Goal: Information Seeking & Learning: Learn about a topic

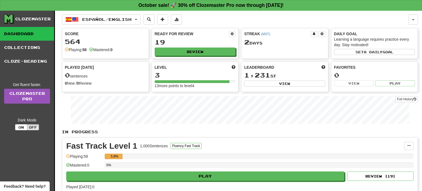
click at [314, 23] on div "Español / English Español / English Streak: 2 Review: 19 Points today: 0 Langua…" at bounding box center [235, 19] width 347 height 10
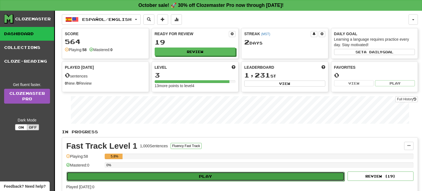
click at [211, 172] on button "Play" at bounding box center [205, 176] width 278 height 9
select select "**"
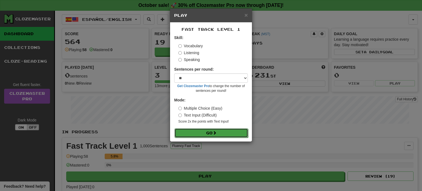
click at [221, 135] on button "Go" at bounding box center [211, 132] width 74 height 9
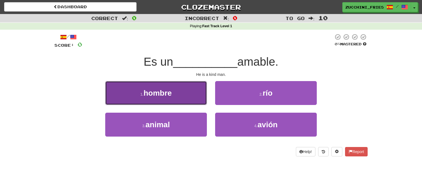
click at [161, 92] on span "hombre" at bounding box center [158, 93] width 28 height 9
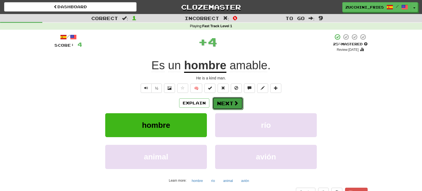
click at [225, 101] on button "Next" at bounding box center [227, 103] width 31 height 13
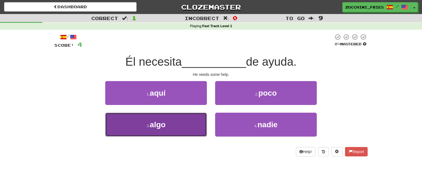
click at [171, 125] on button "3 . algo" at bounding box center [156, 125] width 102 height 24
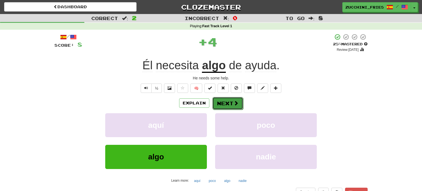
click at [226, 104] on button "Next" at bounding box center [227, 103] width 31 height 13
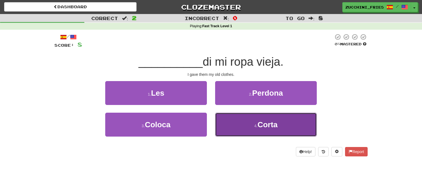
click at [230, 124] on button "4 . Corta" at bounding box center [266, 125] width 102 height 24
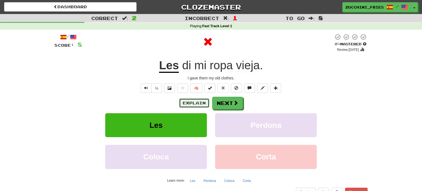
click at [182, 103] on button "Explain" at bounding box center [194, 102] width 30 height 9
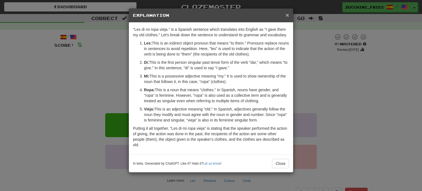
click at [287, 15] on span "×" at bounding box center [287, 15] width 3 height 6
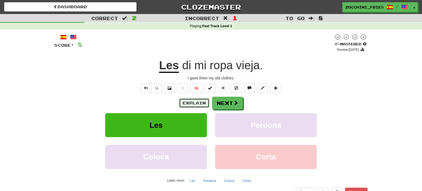
click at [186, 101] on button "Explain" at bounding box center [194, 102] width 30 height 9
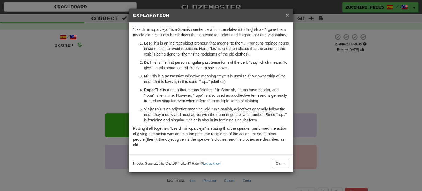
click at [287, 16] on span "×" at bounding box center [287, 15] width 3 height 6
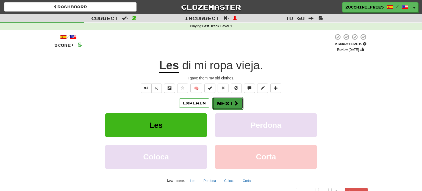
click at [235, 106] on button "Next" at bounding box center [227, 103] width 31 height 13
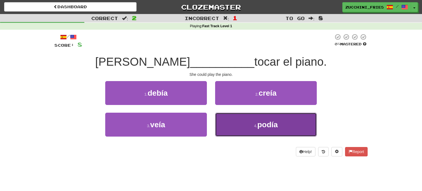
click at [244, 115] on button "4 . podía" at bounding box center [266, 125] width 102 height 24
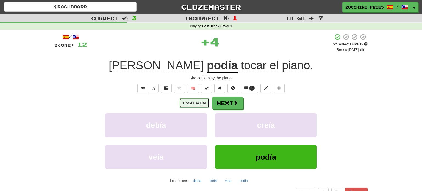
click at [200, 99] on button "Explain" at bounding box center [194, 102] width 30 height 9
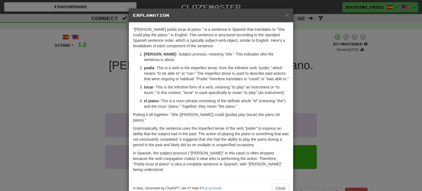
click at [289, 16] on div "× Explanation" at bounding box center [211, 16] width 164 height 14
click at [287, 15] on span "×" at bounding box center [287, 15] width 3 height 6
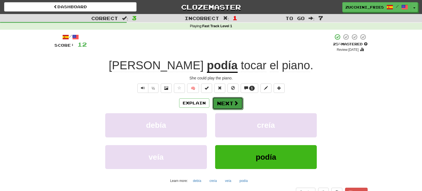
click at [230, 104] on button "Next" at bounding box center [227, 103] width 31 height 13
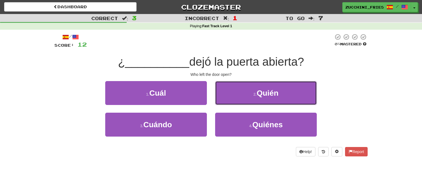
click at [230, 104] on button "2 . [GEOGRAPHIC_DATA]" at bounding box center [266, 93] width 102 height 24
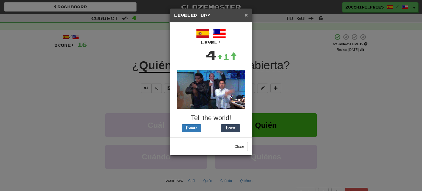
click at [246, 16] on span "×" at bounding box center [245, 15] width 3 height 6
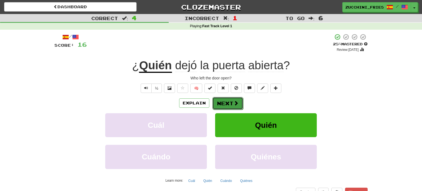
click at [232, 105] on button "Next" at bounding box center [227, 103] width 31 height 13
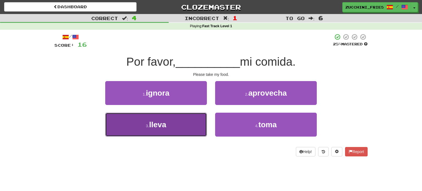
click at [186, 126] on button "3 . lleva" at bounding box center [156, 125] width 102 height 24
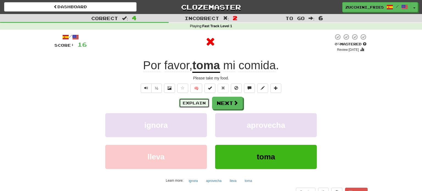
click at [194, 103] on button "Explain" at bounding box center [194, 102] width 30 height 9
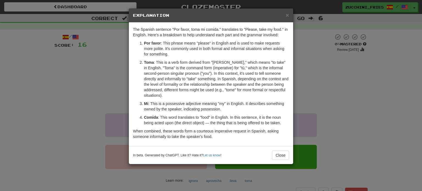
click at [289, 13] on div "× Explanation" at bounding box center [211, 16] width 164 height 14
click at [288, 15] on span "×" at bounding box center [287, 15] width 3 height 6
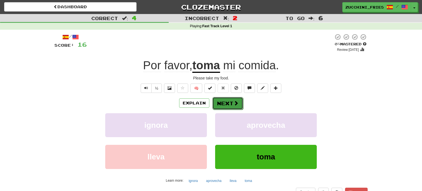
click at [229, 100] on button "Next" at bounding box center [227, 103] width 31 height 13
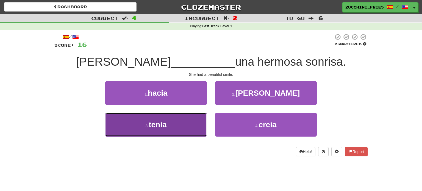
click at [191, 123] on button "3 . tenía" at bounding box center [156, 125] width 102 height 24
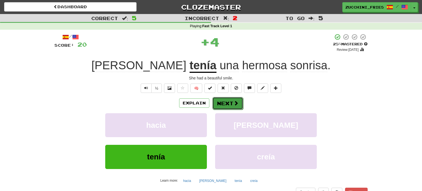
click at [229, 103] on button "Next" at bounding box center [227, 103] width 31 height 13
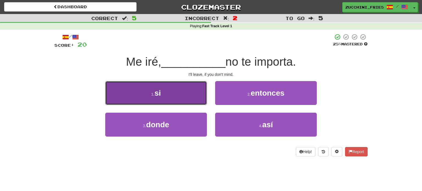
click at [191, 96] on button "1 . si" at bounding box center [156, 93] width 102 height 24
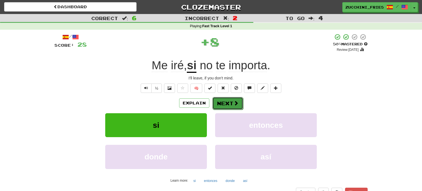
click at [226, 100] on button "Next" at bounding box center [227, 103] width 31 height 13
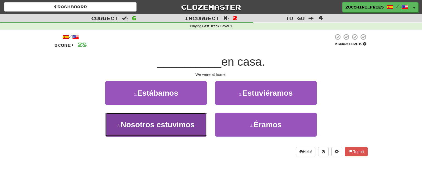
click at [167, 115] on button "3 . Nosotros estuvimos" at bounding box center [156, 125] width 102 height 24
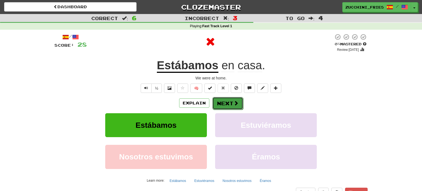
click at [233, 105] on span at bounding box center [235, 103] width 5 height 5
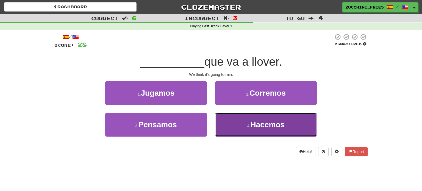
click at [255, 127] on span "Hacemos" at bounding box center [267, 124] width 34 height 9
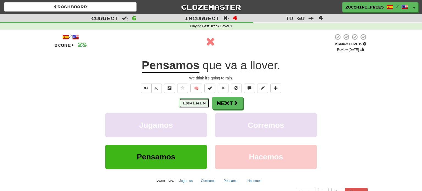
click at [200, 101] on button "Explain" at bounding box center [194, 102] width 30 height 9
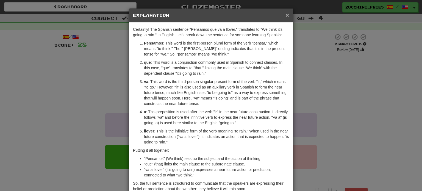
click at [289, 15] on span "×" at bounding box center [287, 15] width 3 height 6
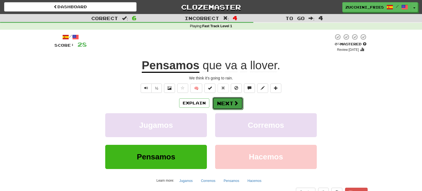
click at [228, 102] on button "Next" at bounding box center [227, 103] width 31 height 13
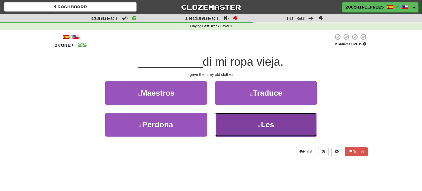
click at [236, 120] on button "4 . Les" at bounding box center [266, 125] width 102 height 24
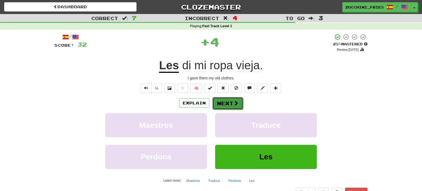
click at [231, 104] on button "Next" at bounding box center [227, 103] width 31 height 13
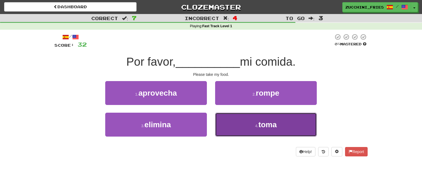
click at [229, 128] on button "4 . toma" at bounding box center [266, 125] width 102 height 24
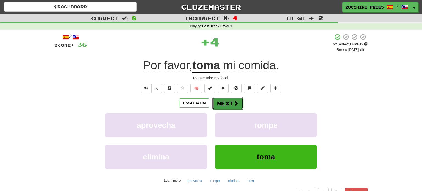
click at [230, 108] on button "Next" at bounding box center [227, 103] width 31 height 13
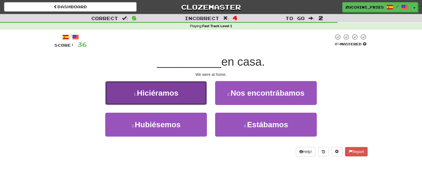
click at [192, 95] on button "1 . Hiciéramos" at bounding box center [156, 93] width 102 height 24
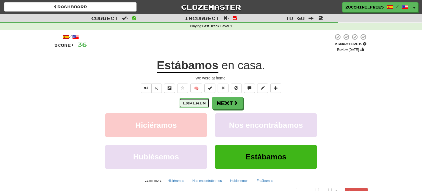
click at [205, 104] on button "Explain" at bounding box center [194, 102] width 30 height 9
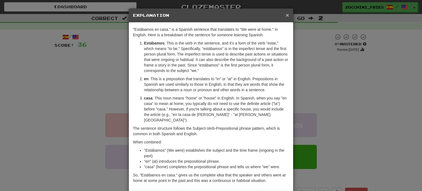
click at [288, 13] on span "×" at bounding box center [287, 15] width 3 height 6
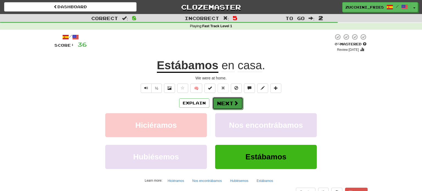
click at [218, 104] on button "Next" at bounding box center [227, 103] width 31 height 13
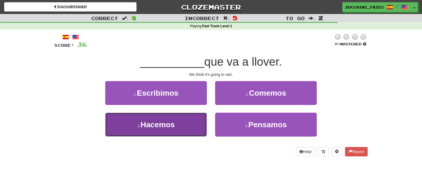
click at [171, 121] on span "Hacemos" at bounding box center [158, 124] width 34 height 9
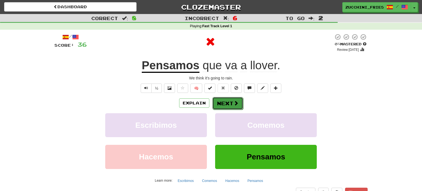
click at [230, 101] on button "Next" at bounding box center [227, 103] width 31 height 13
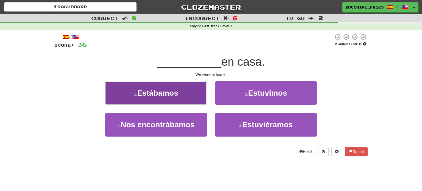
click at [192, 99] on button "1 . Estábamos" at bounding box center [156, 93] width 102 height 24
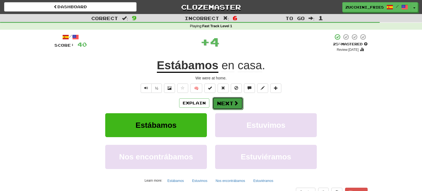
click at [222, 103] on button "Next" at bounding box center [227, 103] width 31 height 13
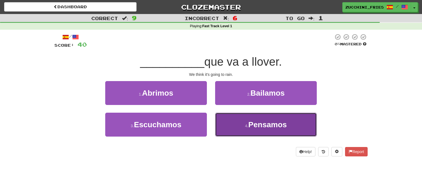
click at [221, 125] on button "4 . Pensamos" at bounding box center [266, 125] width 102 height 24
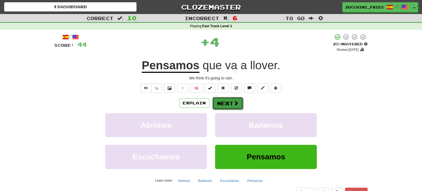
click at [223, 101] on button "Next" at bounding box center [227, 103] width 31 height 13
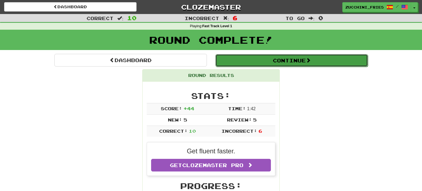
click at [247, 65] on button "Continue" at bounding box center [291, 60] width 152 height 13
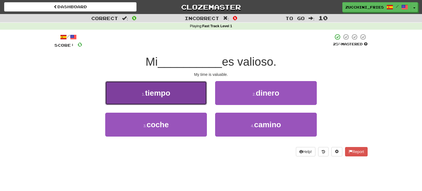
click at [181, 100] on button "1 . tiempo" at bounding box center [156, 93] width 102 height 24
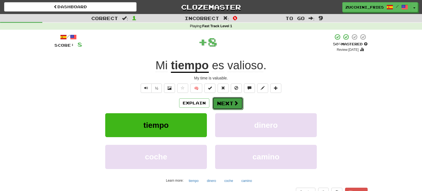
click at [232, 98] on button "Next" at bounding box center [227, 103] width 31 height 13
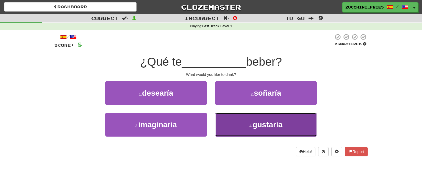
click at [229, 121] on button "4 . gustaría" at bounding box center [266, 125] width 102 height 24
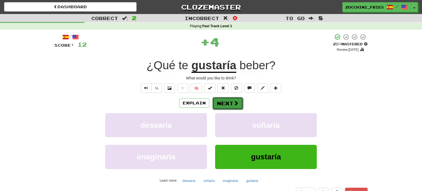
click at [215, 107] on button "Next" at bounding box center [227, 103] width 31 height 13
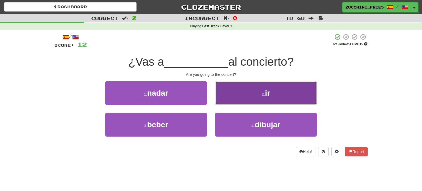
click at [243, 93] on button "2 . ir" at bounding box center [266, 93] width 102 height 24
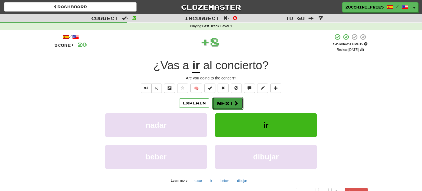
click at [230, 107] on button "Next" at bounding box center [227, 103] width 31 height 13
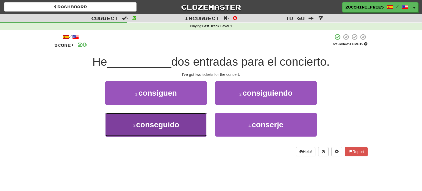
click at [160, 130] on button "3 . conseguido" at bounding box center [156, 125] width 102 height 24
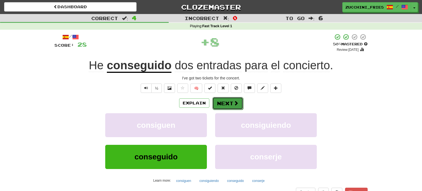
click at [225, 105] on button "Next" at bounding box center [227, 103] width 31 height 13
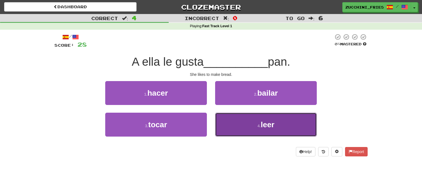
click at [227, 134] on button "4 . [GEOGRAPHIC_DATA]" at bounding box center [266, 125] width 102 height 24
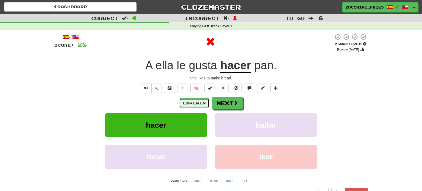
click at [204, 107] on button "Explain" at bounding box center [194, 102] width 30 height 9
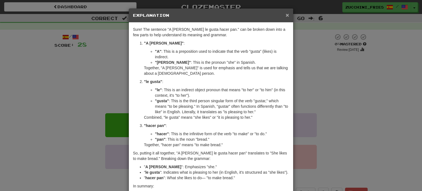
click at [288, 14] on span "×" at bounding box center [287, 15] width 3 height 6
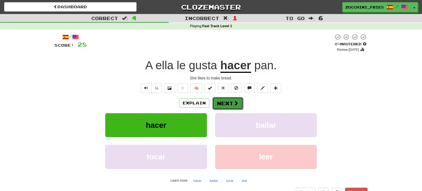
click at [228, 97] on button "Next" at bounding box center [227, 103] width 31 height 13
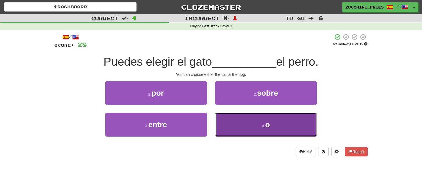
click at [233, 121] on button "4 . o" at bounding box center [266, 125] width 102 height 24
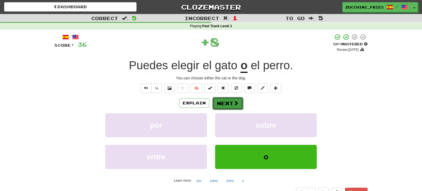
click at [230, 104] on button "Next" at bounding box center [227, 103] width 31 height 13
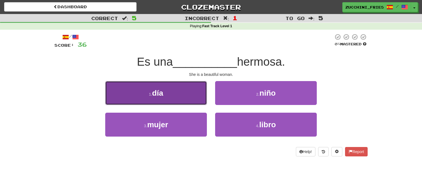
click at [184, 95] on button "1 . día" at bounding box center [156, 93] width 102 height 24
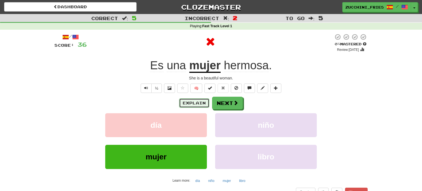
click at [196, 99] on button "Explain" at bounding box center [194, 102] width 30 height 9
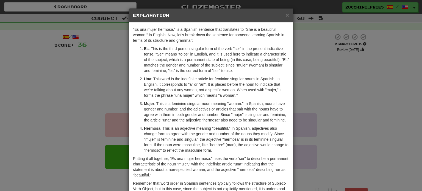
click at [285, 14] on h5 "Explanation" at bounding box center [211, 15] width 156 height 5
click at [286, 14] on span "×" at bounding box center [287, 15] width 3 height 6
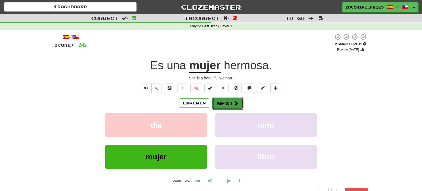
click at [225, 105] on button "Next" at bounding box center [227, 103] width 31 height 13
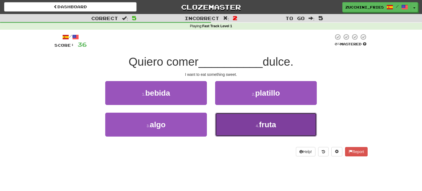
click at [236, 118] on button "4 . fruta" at bounding box center [266, 125] width 102 height 24
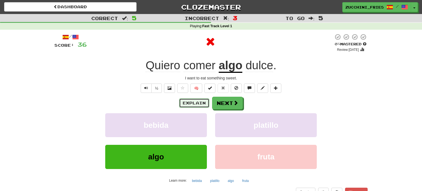
click at [207, 101] on button "Explain" at bounding box center [194, 102] width 30 height 9
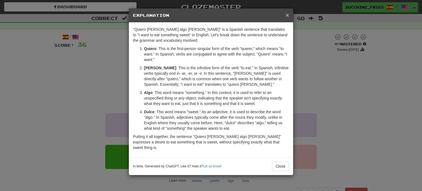
click at [287, 13] on span "×" at bounding box center [287, 15] width 3 height 6
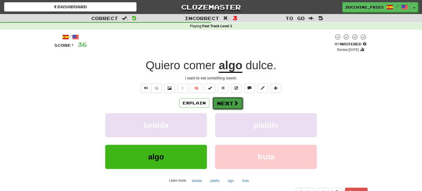
click at [237, 101] on span at bounding box center [235, 103] width 5 height 5
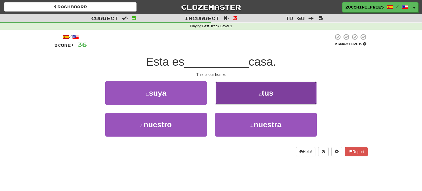
click at [227, 100] on button "2 . tus" at bounding box center [266, 93] width 102 height 24
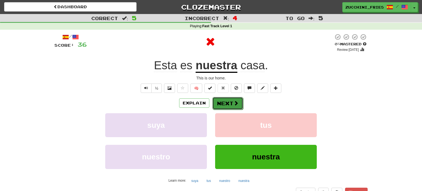
click at [226, 102] on button "Next" at bounding box center [227, 103] width 31 height 13
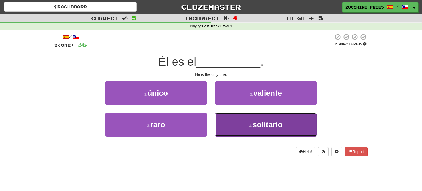
click at [275, 122] on span "solitario" at bounding box center [267, 124] width 30 height 9
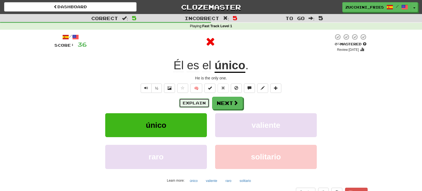
click at [203, 104] on button "Explain" at bounding box center [194, 102] width 30 height 9
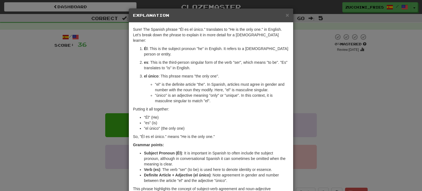
click at [289, 16] on div "× Explanation" at bounding box center [211, 16] width 164 height 14
click at [287, 16] on span "×" at bounding box center [287, 15] width 3 height 6
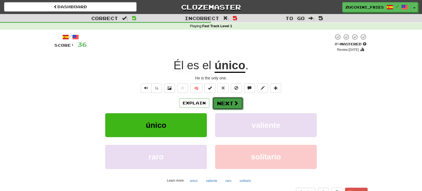
click at [225, 105] on button "Next" at bounding box center [227, 103] width 31 height 13
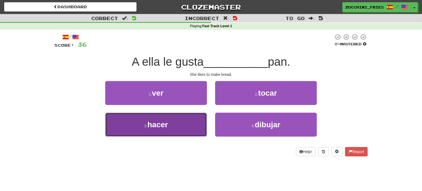
click at [180, 130] on button "3 . hacer" at bounding box center [156, 125] width 102 height 24
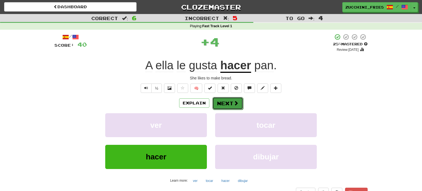
click at [217, 103] on button "Next" at bounding box center [227, 103] width 31 height 13
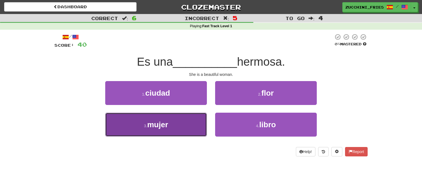
click at [181, 133] on button "3 . mujer" at bounding box center [156, 125] width 102 height 24
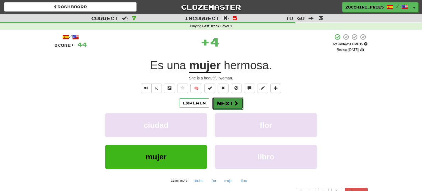
click at [222, 106] on button "Next" at bounding box center [227, 103] width 31 height 13
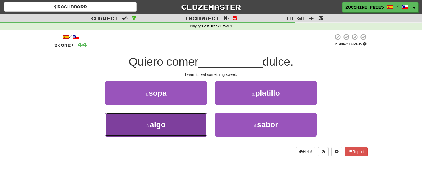
click at [196, 121] on button "3 . algo" at bounding box center [156, 125] width 102 height 24
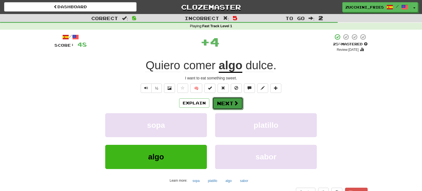
click at [219, 100] on button "Next" at bounding box center [227, 103] width 31 height 13
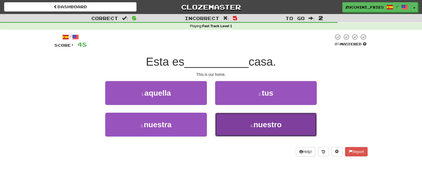
click at [250, 126] on small "4 ." at bounding box center [251, 126] width 3 height 4
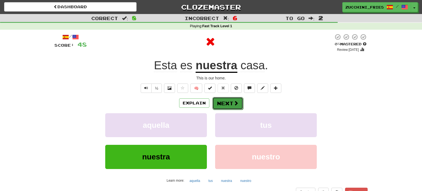
click at [240, 102] on button "Next" at bounding box center [227, 103] width 31 height 13
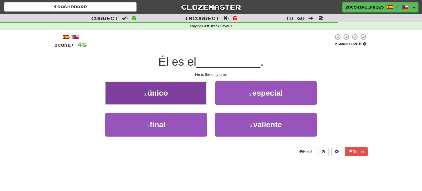
click at [186, 100] on button "1 . único" at bounding box center [156, 93] width 102 height 24
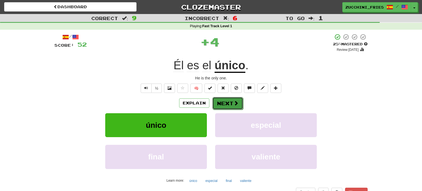
click at [232, 105] on button "Next" at bounding box center [227, 103] width 31 height 13
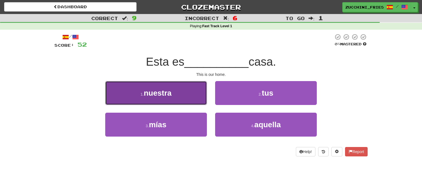
click at [171, 101] on button "1 . nuestra" at bounding box center [156, 93] width 102 height 24
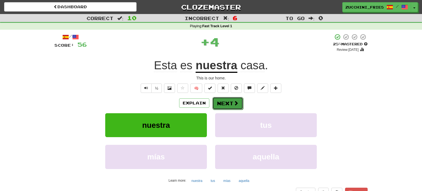
click at [235, 102] on span at bounding box center [235, 103] width 5 height 5
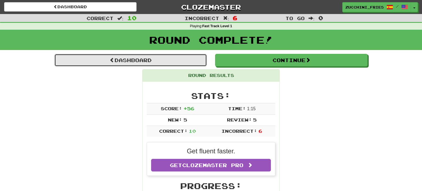
click at [189, 66] on link "Dashboard" at bounding box center [130, 60] width 152 height 13
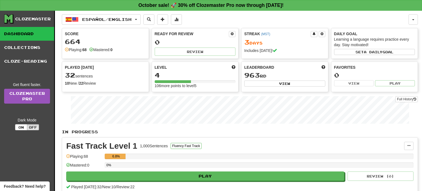
click at [197, 168] on div "0%" at bounding box center [259, 166] width 309 height 9
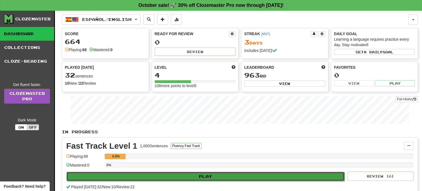
click at [197, 174] on button "Play" at bounding box center [205, 176] width 278 height 9
select select "**"
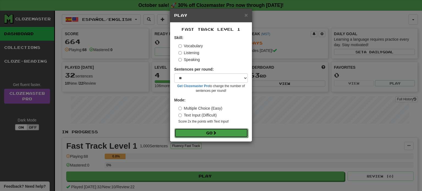
click at [210, 135] on button "Go" at bounding box center [211, 132] width 74 height 9
